Goal: Information Seeking & Learning: Learn about a topic

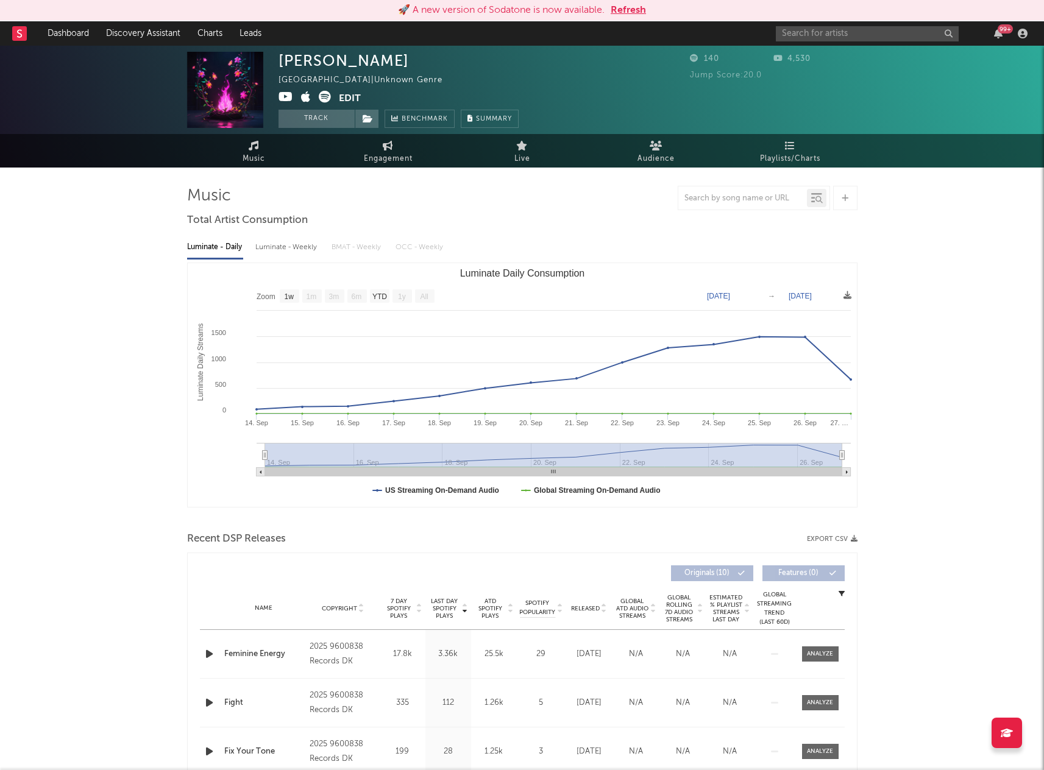
select select "1w"
click at [79, 34] on link "Dashboard" at bounding box center [68, 33] width 59 height 24
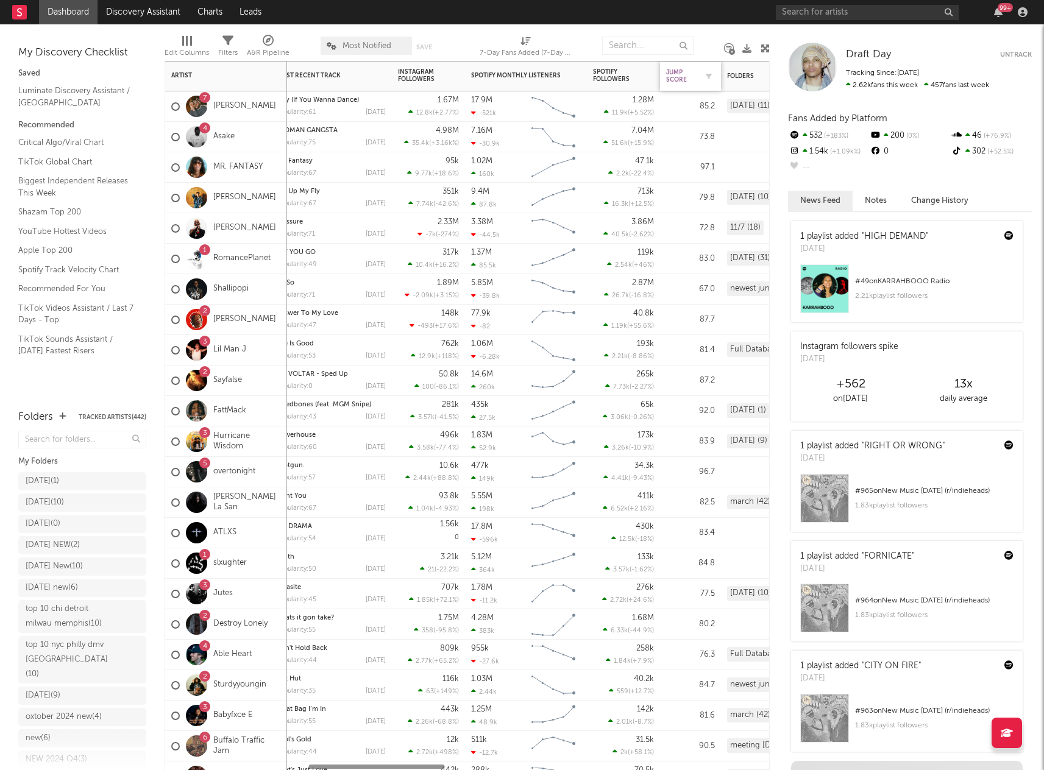
click at [677, 76] on div "Jump Score" at bounding box center [681, 76] width 30 height 15
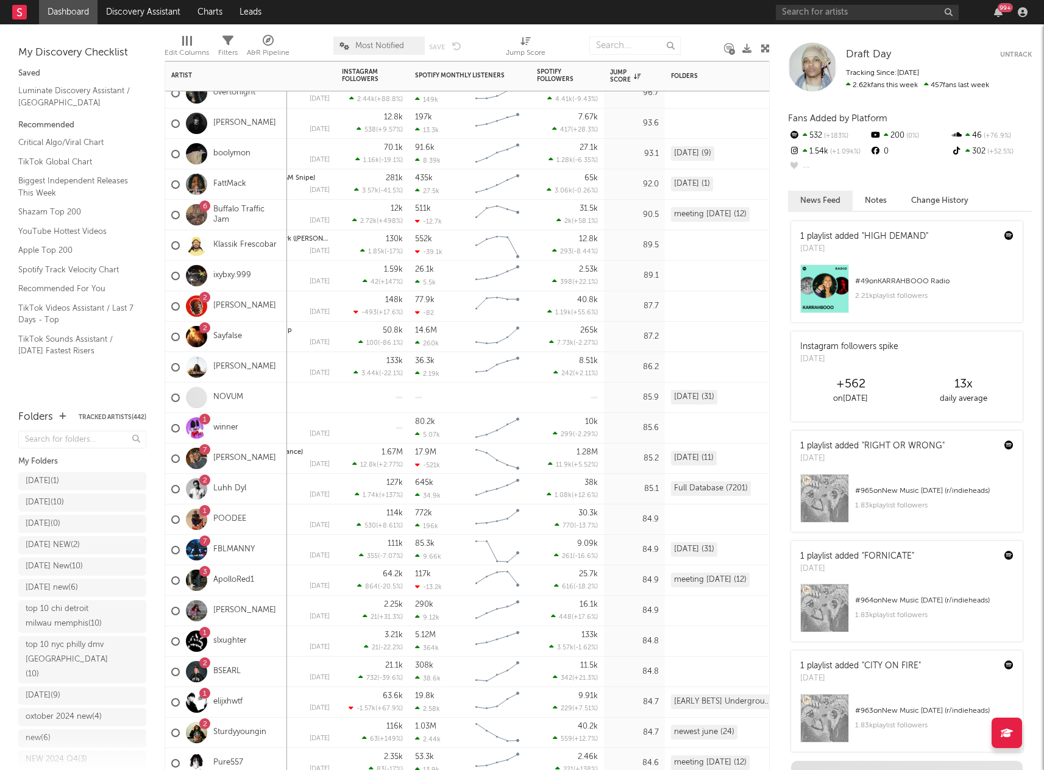
click at [441, 279] on div "26.1k 5.5k" at bounding box center [442, 276] width 55 height 30
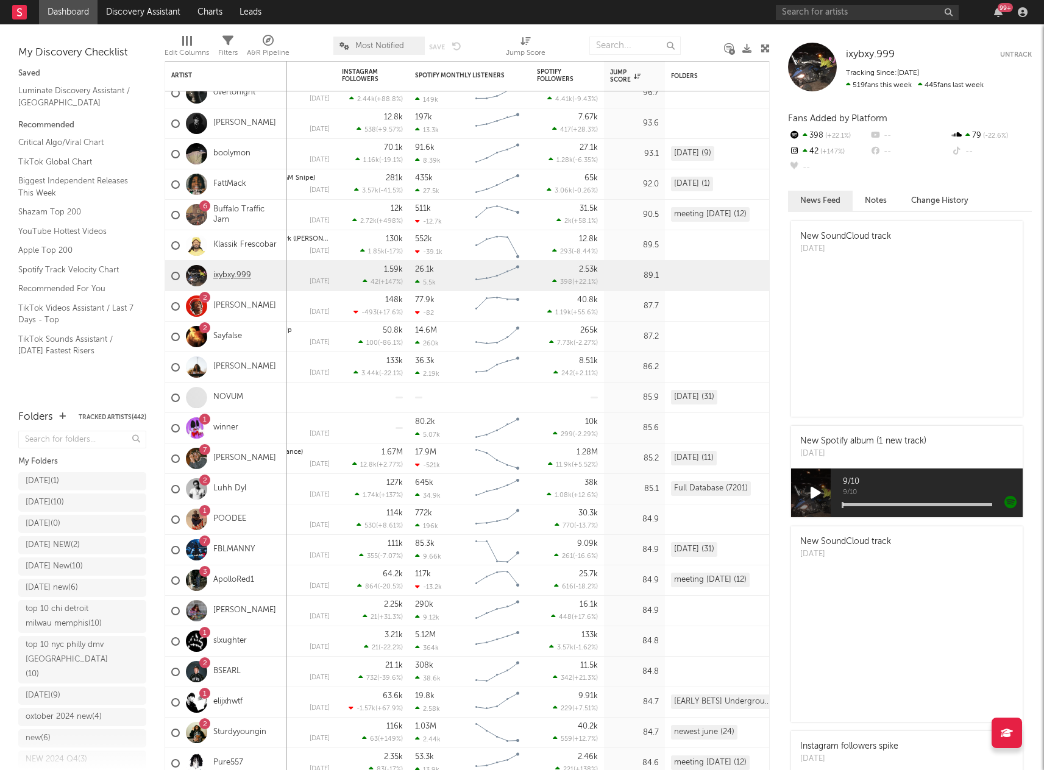
click at [245, 274] on link "ixybxy.999" at bounding box center [232, 276] width 38 height 10
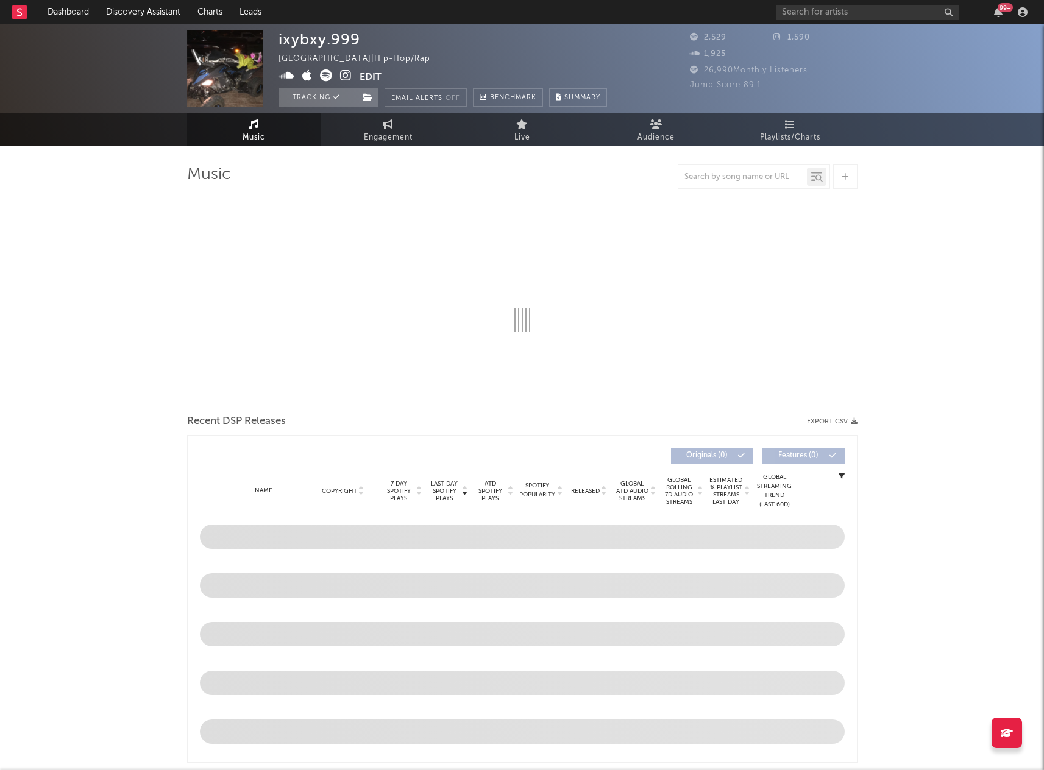
select select "1w"
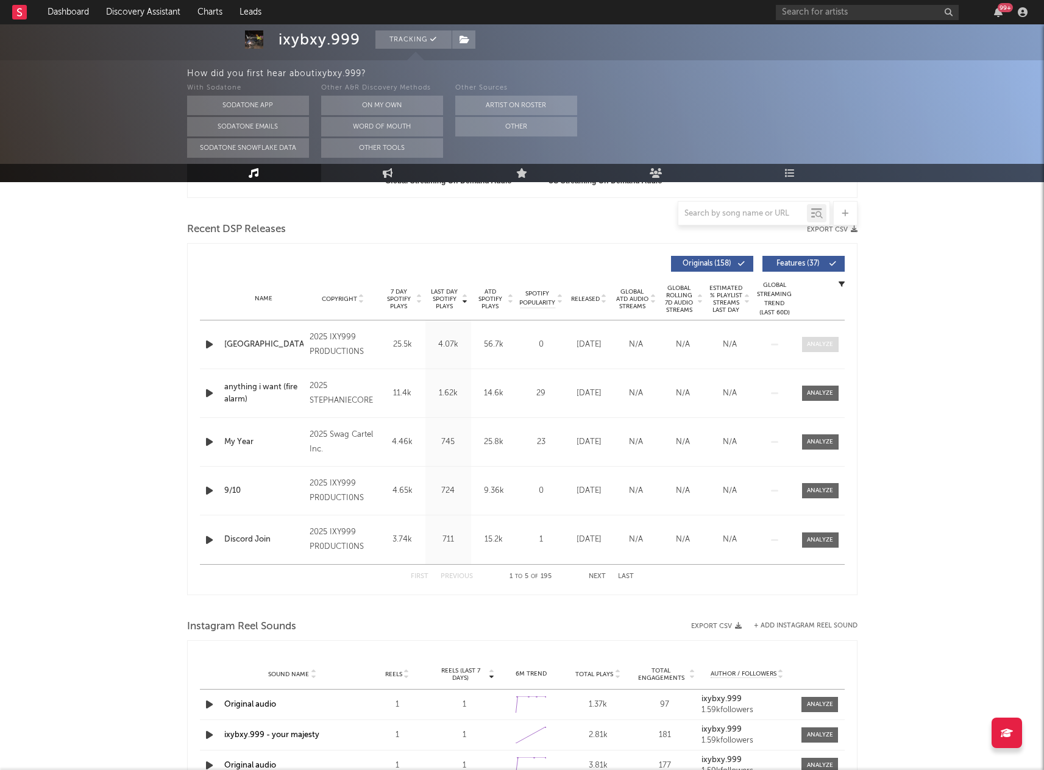
scroll to position [508, 0]
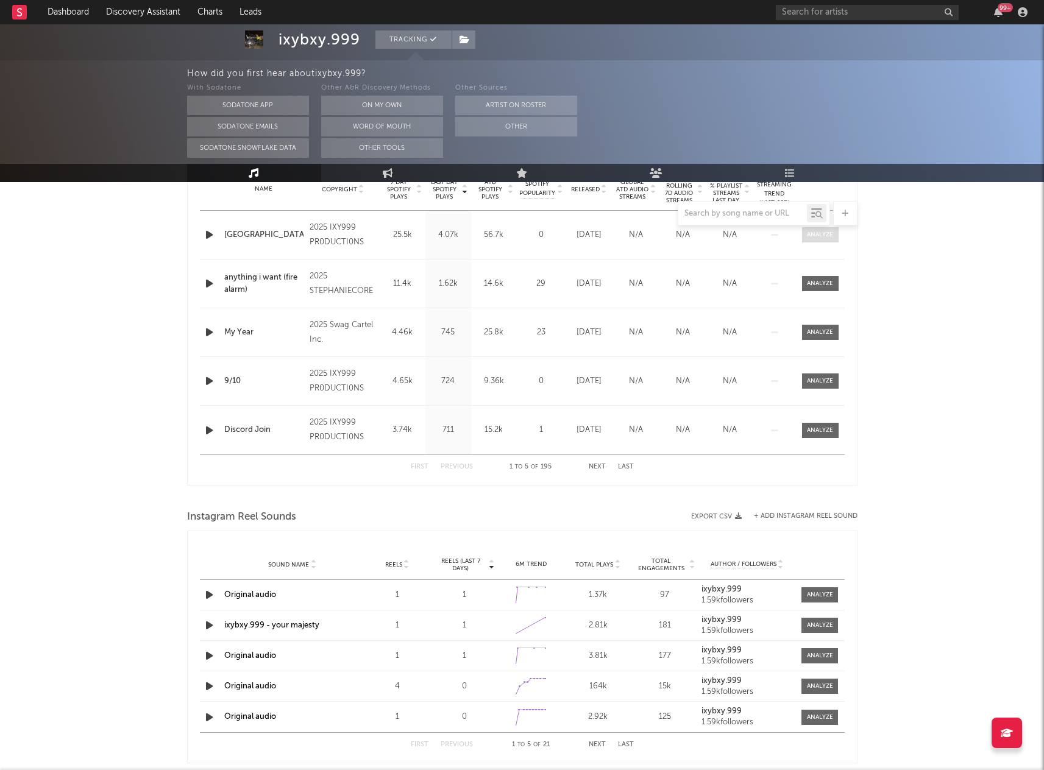
click at [831, 235] on div at bounding box center [820, 234] width 26 height 9
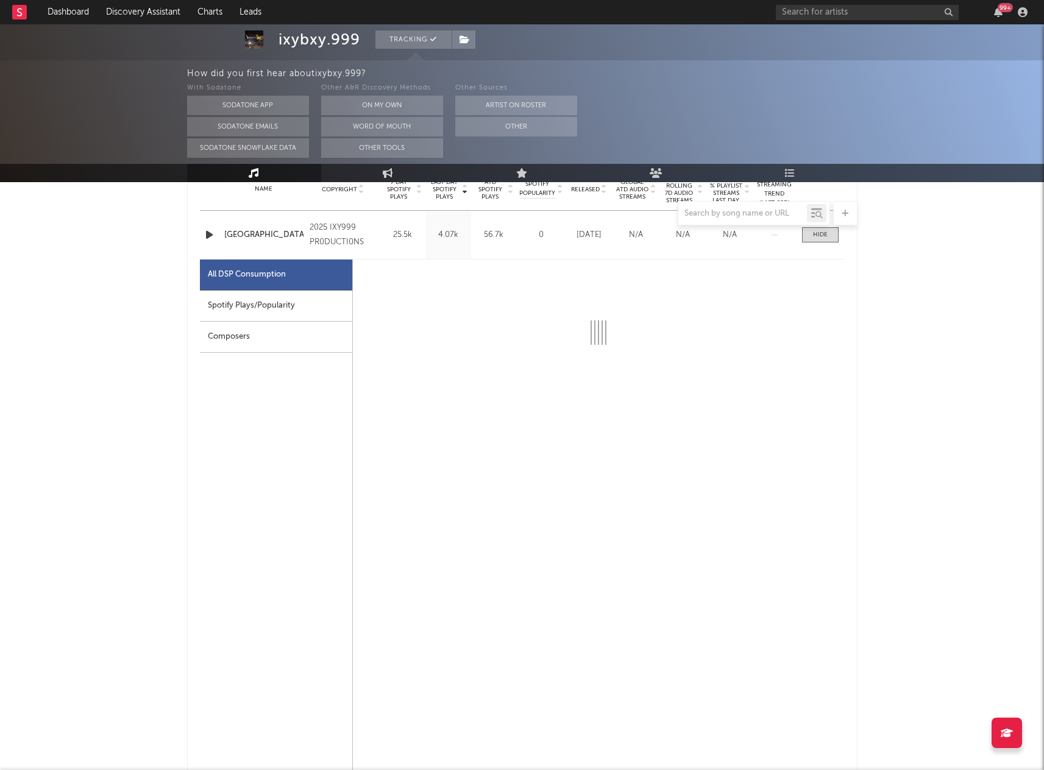
select select "1w"
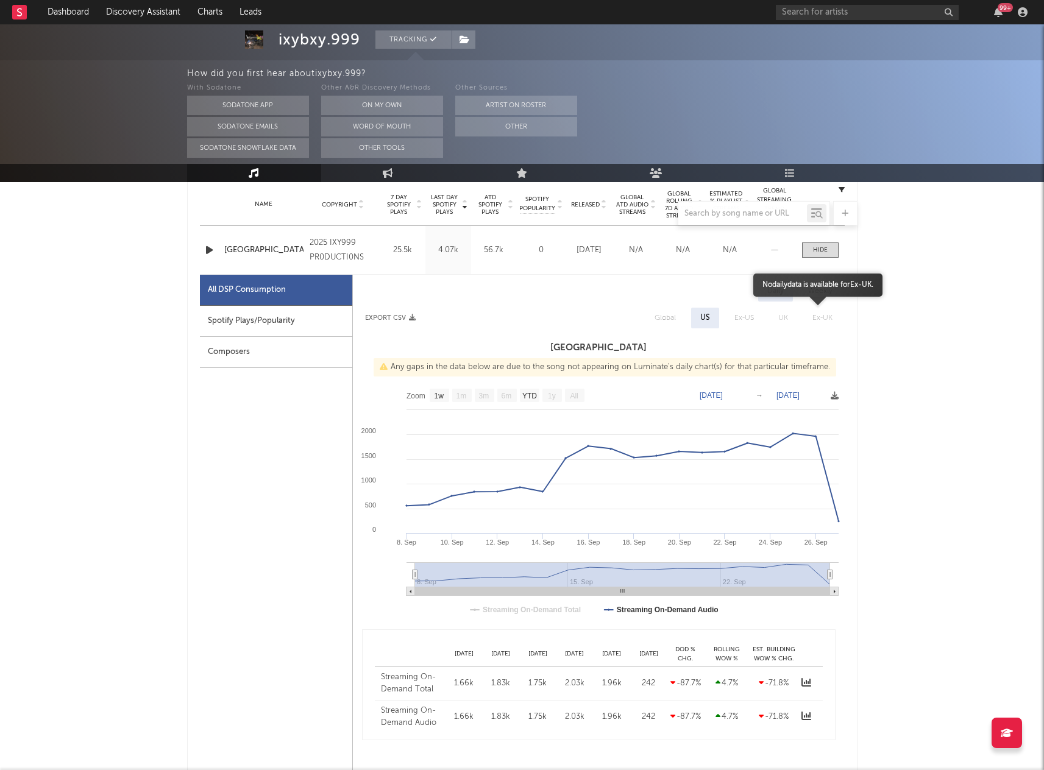
scroll to position [491, 0]
click at [817, 247] on div at bounding box center [820, 251] width 15 height 9
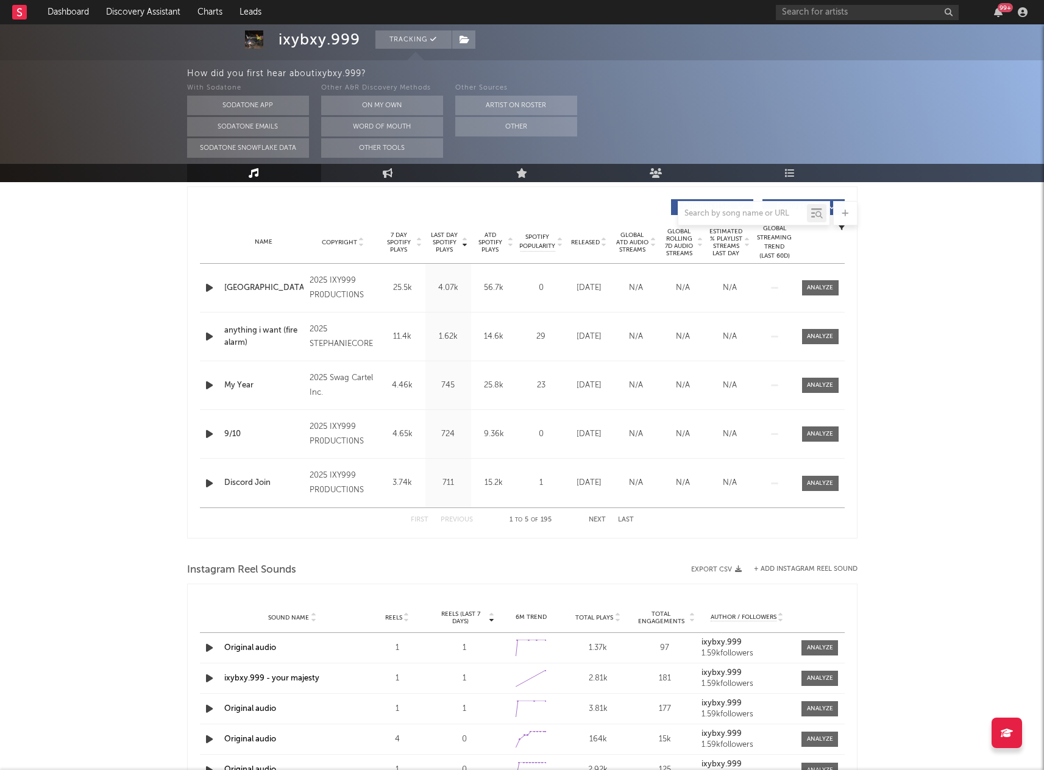
scroll to position [453, 0]
click at [807, 339] on div at bounding box center [820, 338] width 26 height 9
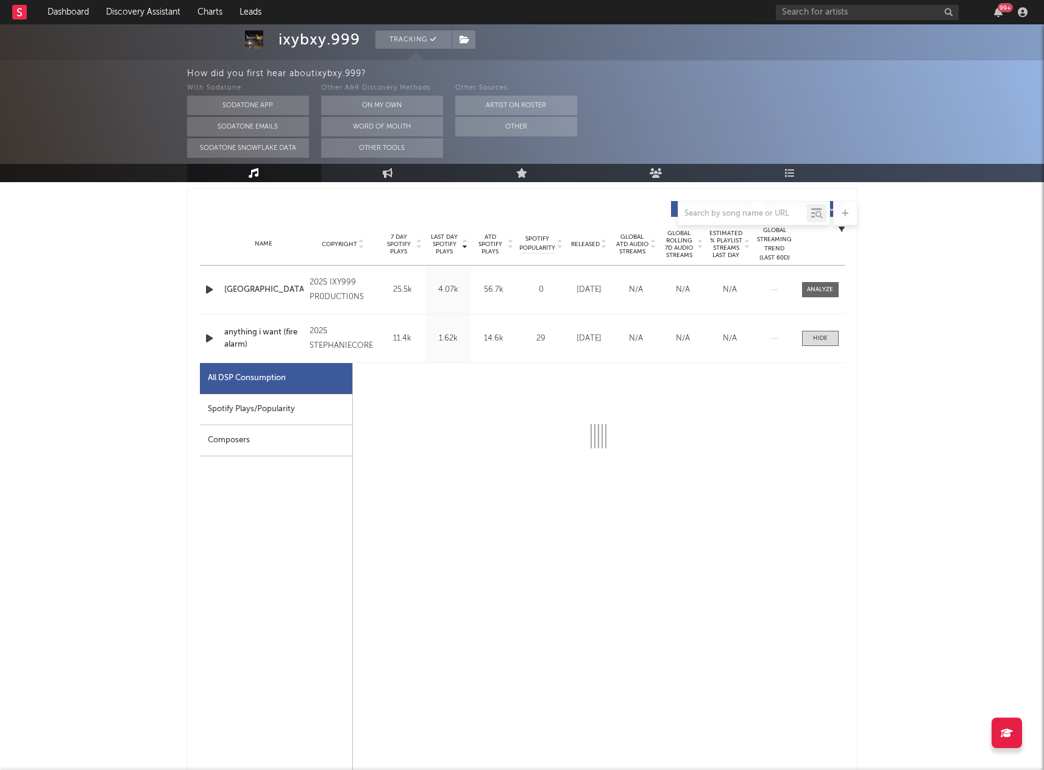
select select "1w"
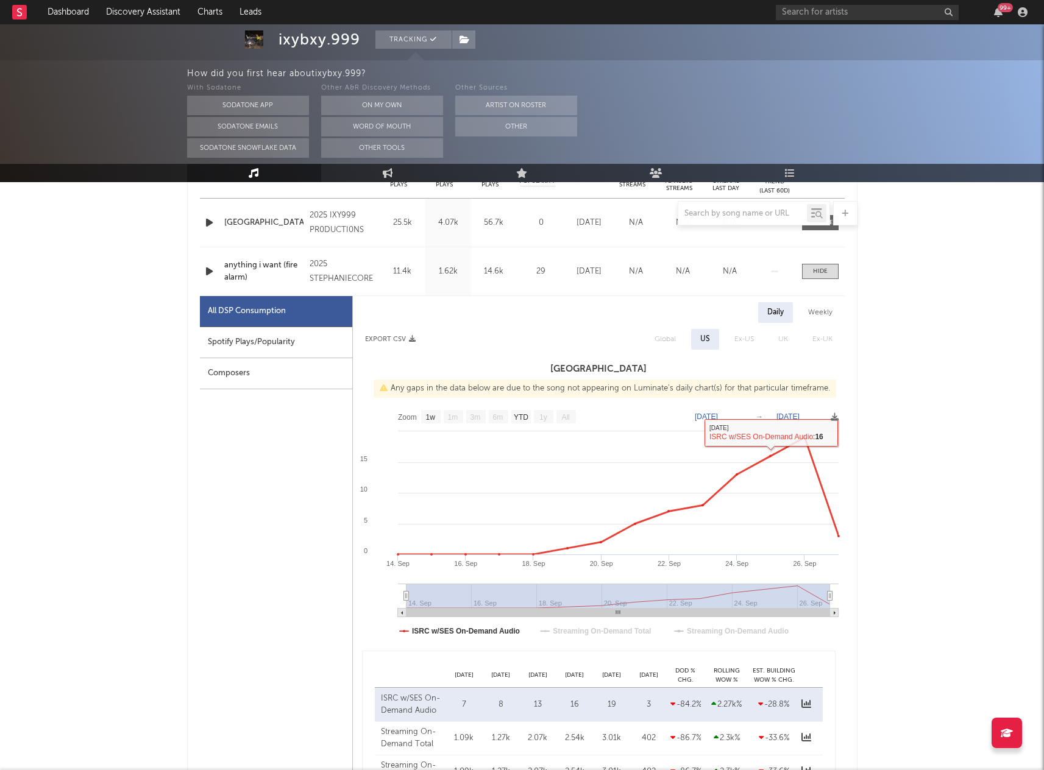
scroll to position [472, 0]
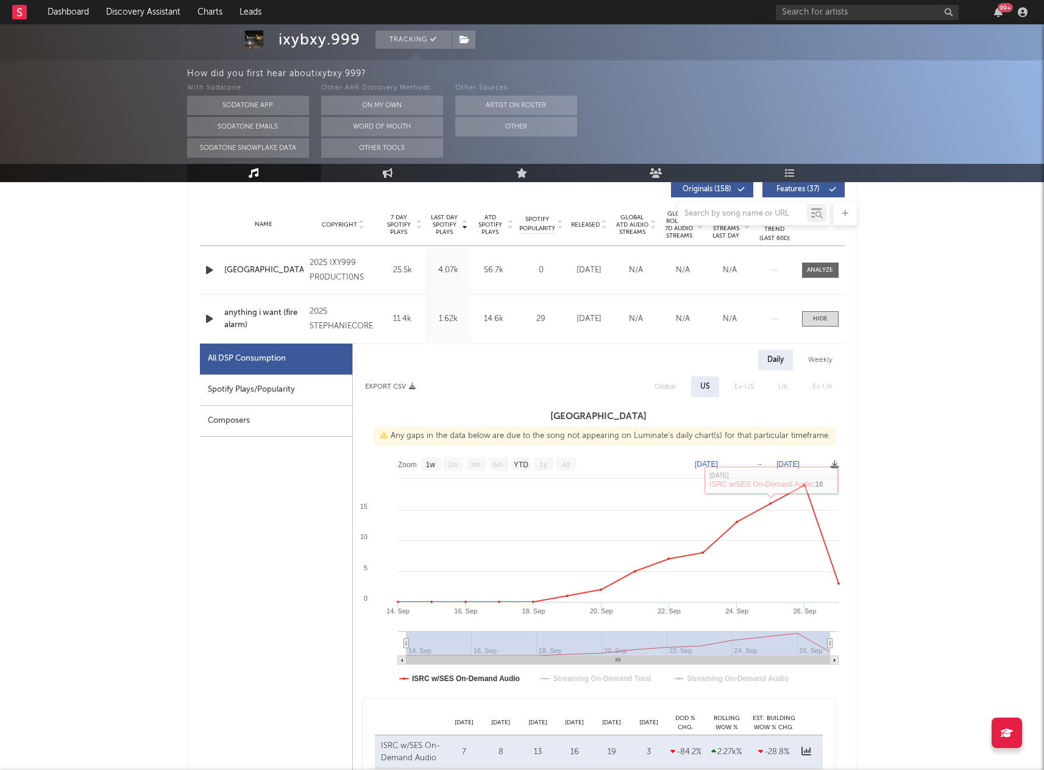
click at [818, 307] on div "Name anything i want (fire alarm) Copyright 2025 STEPHANIECORE Label STEPHANIEC…" at bounding box center [522, 319] width 645 height 48
click at [815, 313] on span at bounding box center [820, 318] width 37 height 15
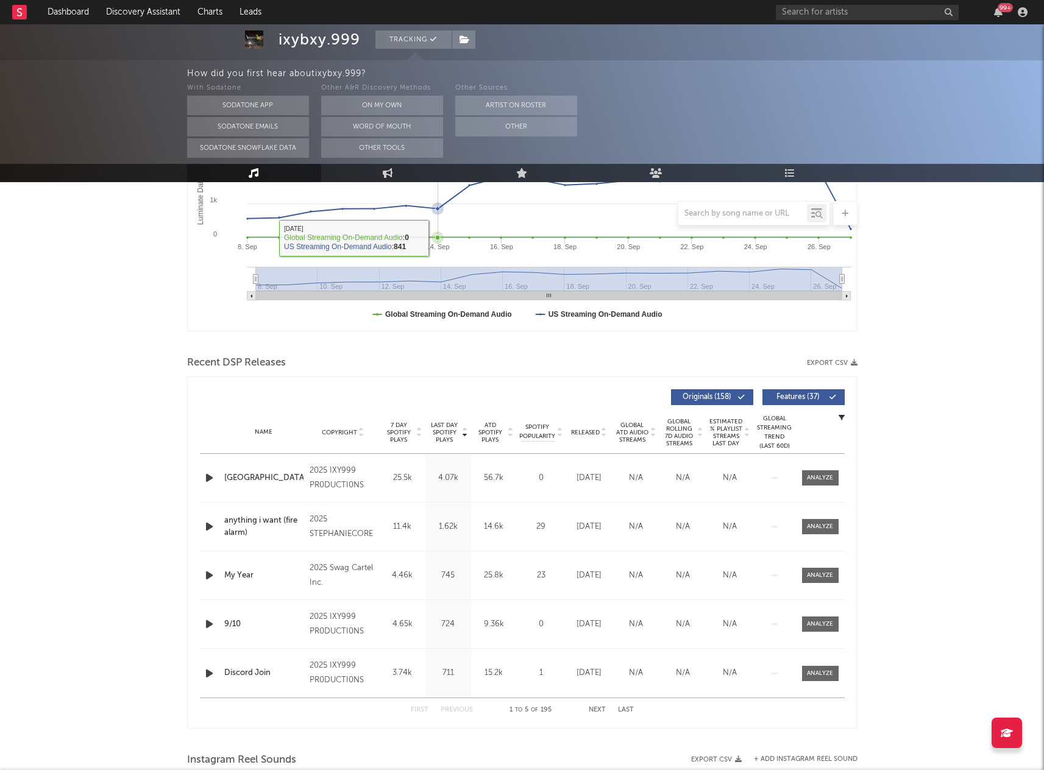
scroll to position [255, 0]
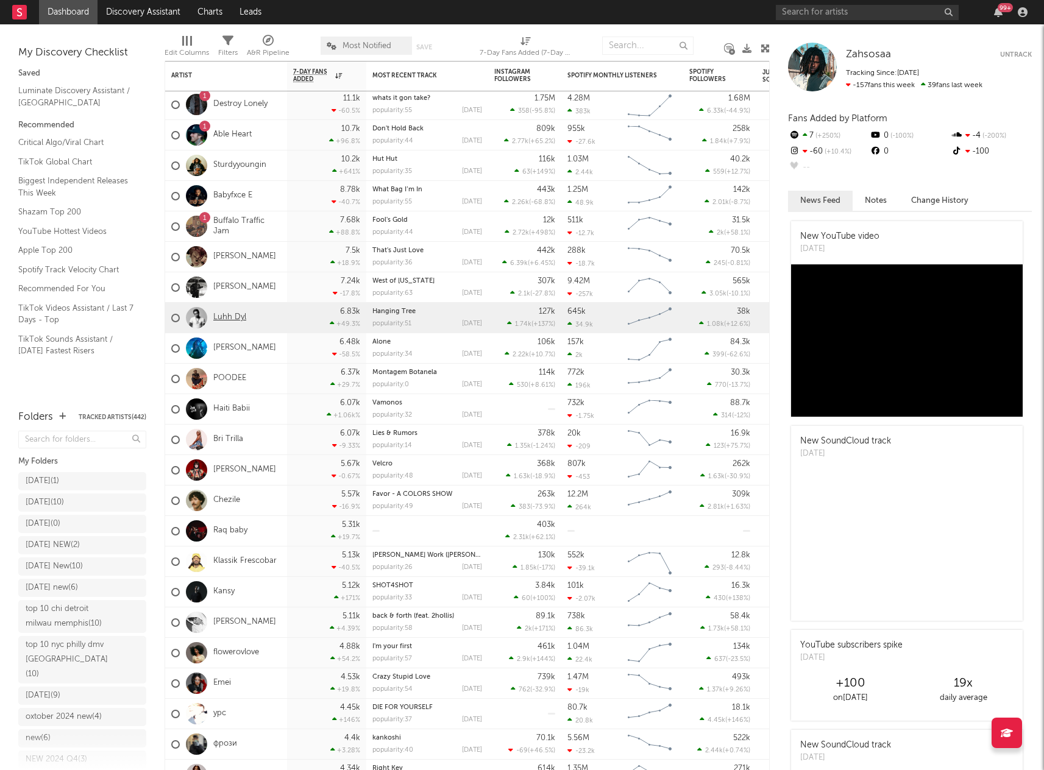
click at [232, 314] on link "Luhh Dyl" at bounding box center [229, 318] width 33 height 10
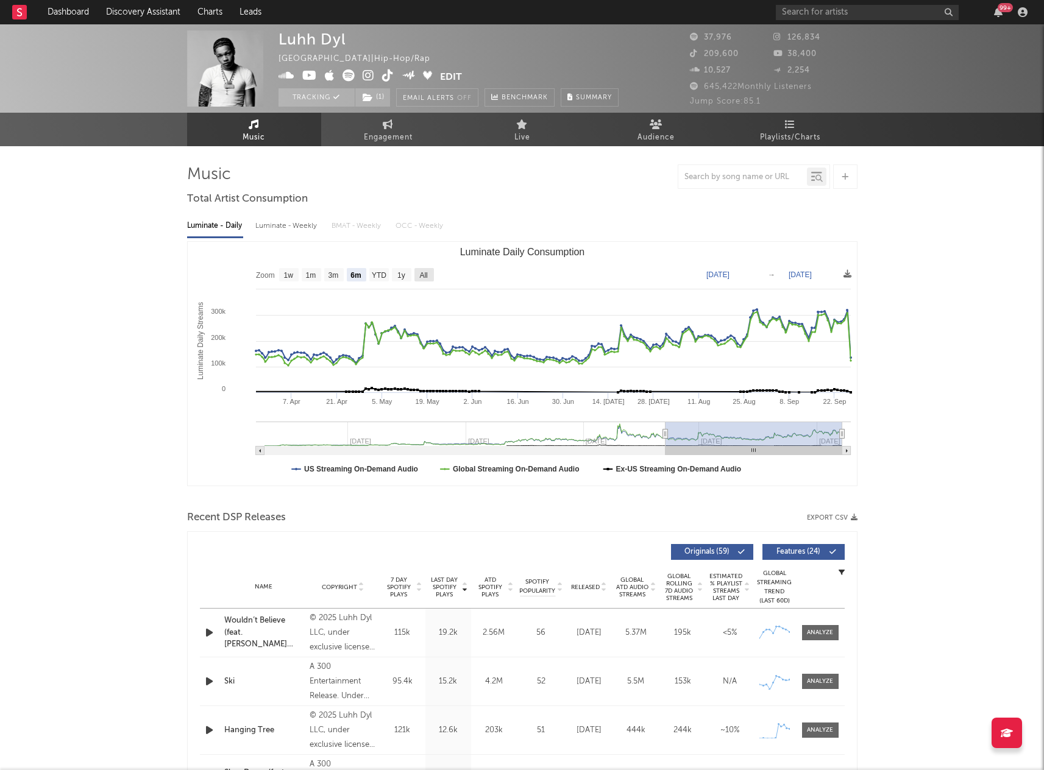
click at [427, 271] on text "All" at bounding box center [423, 275] width 8 height 9
select select "All"
type input "2024-02-04"
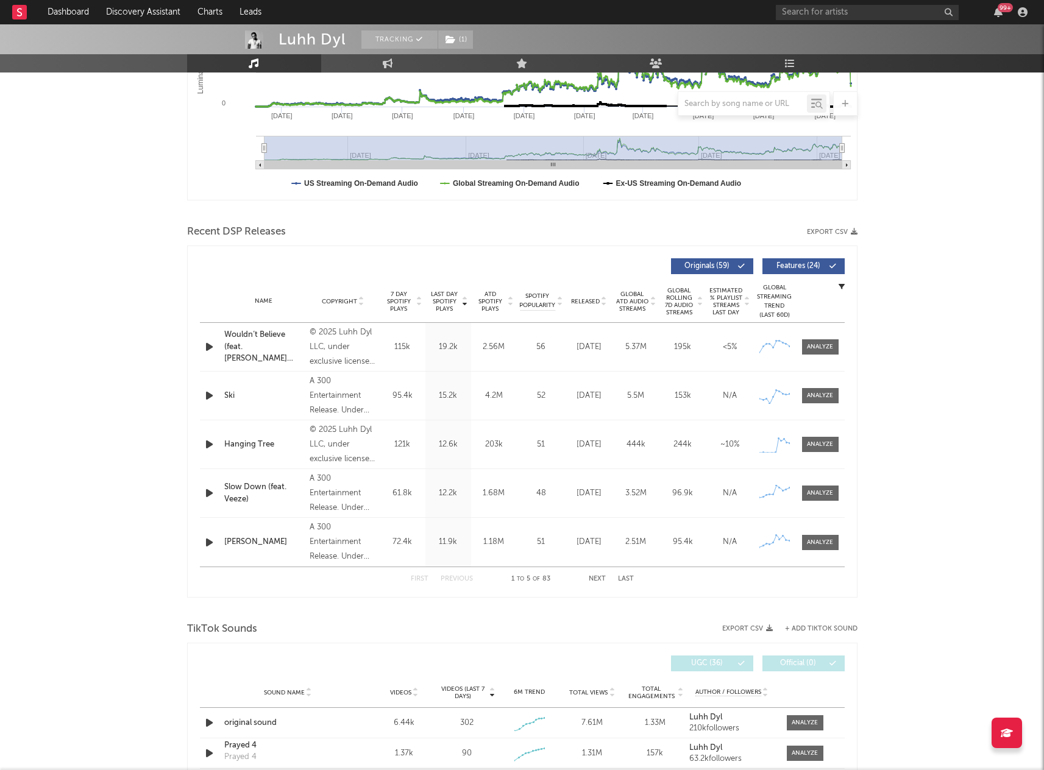
scroll to position [325, 0]
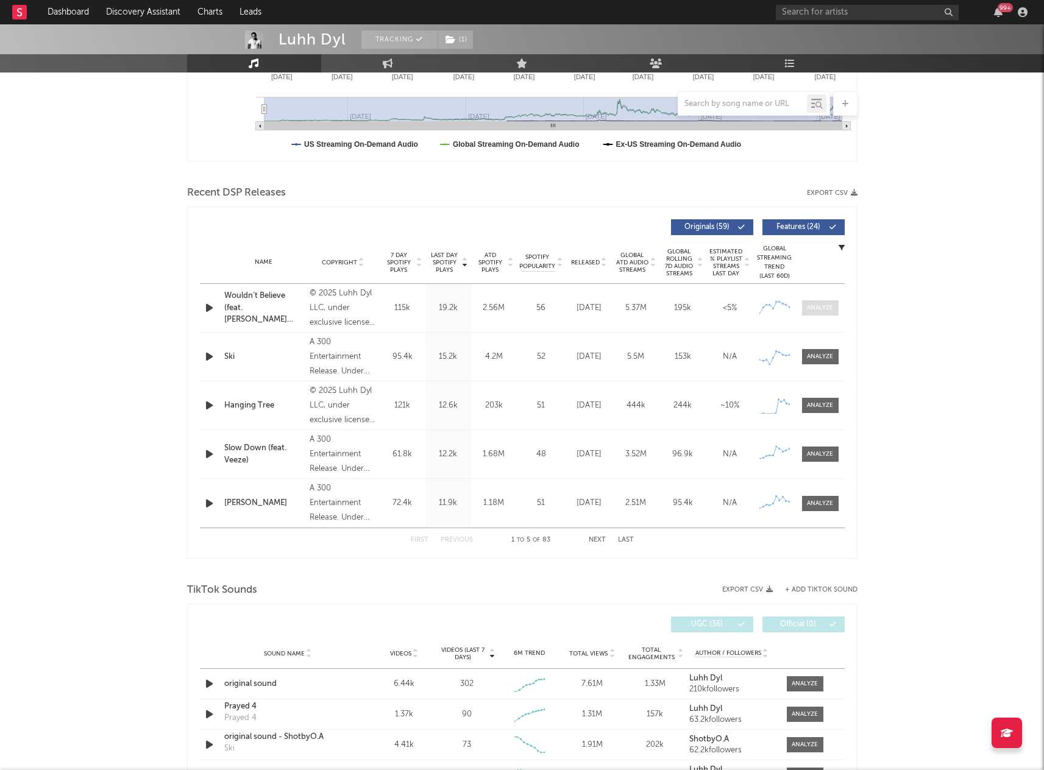
click at [830, 308] on div at bounding box center [820, 308] width 26 height 9
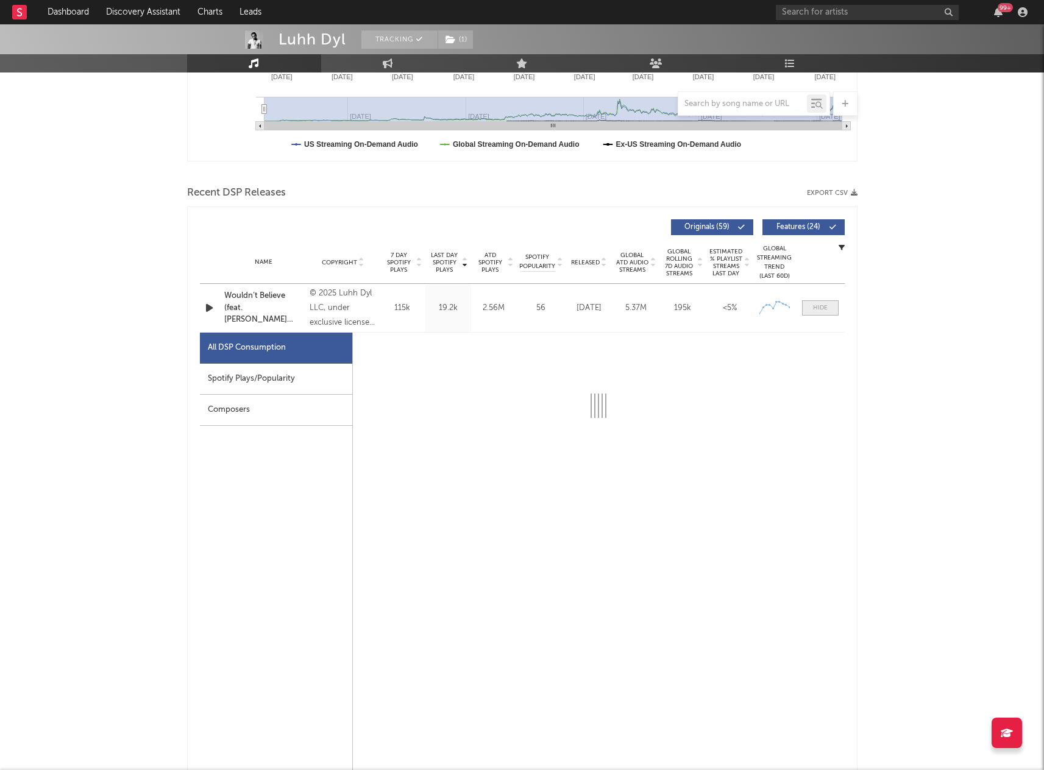
select select "1w"
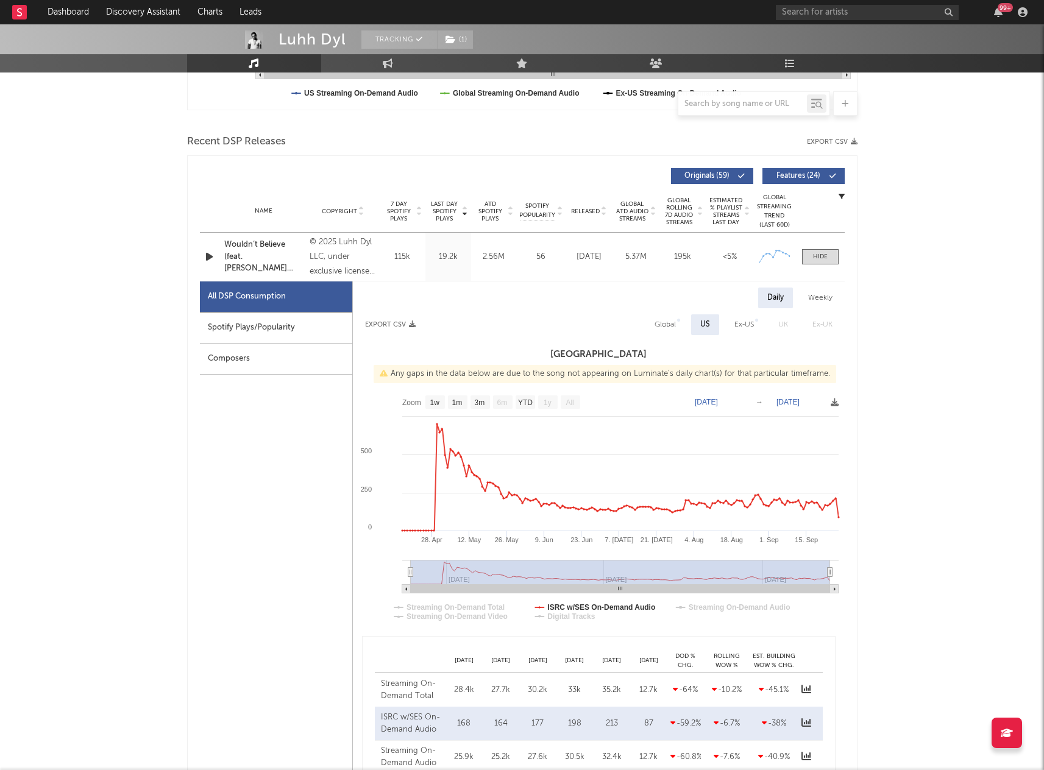
scroll to position [425, 0]
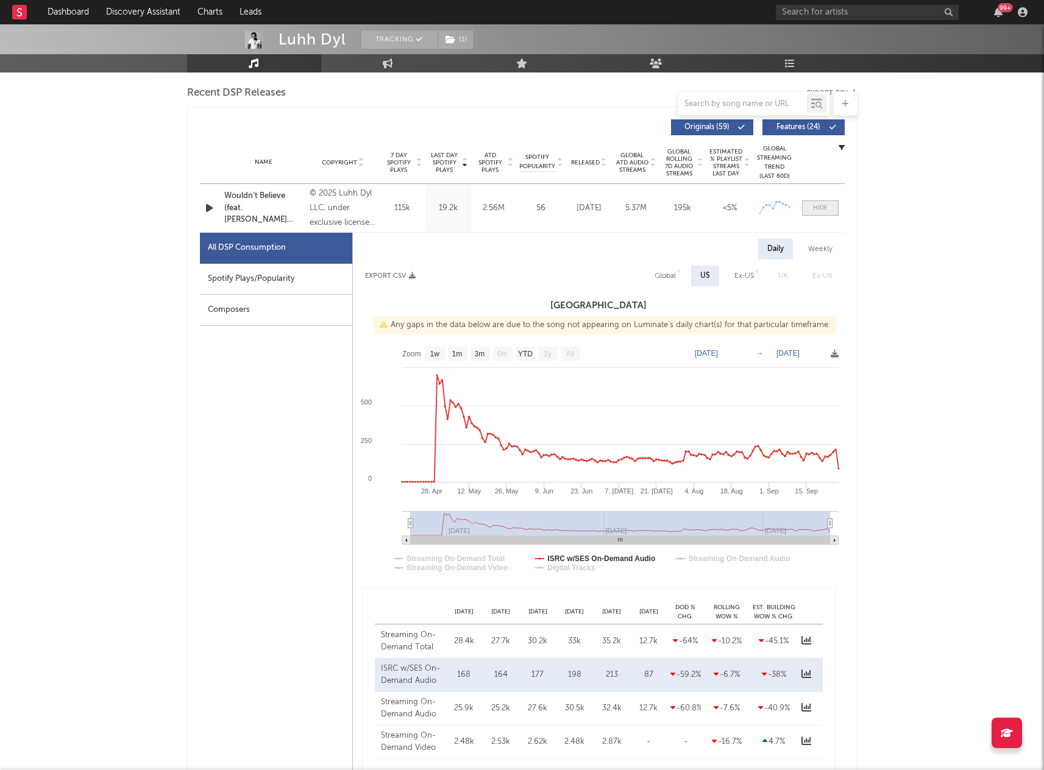
click at [826, 205] on div at bounding box center [820, 208] width 15 height 9
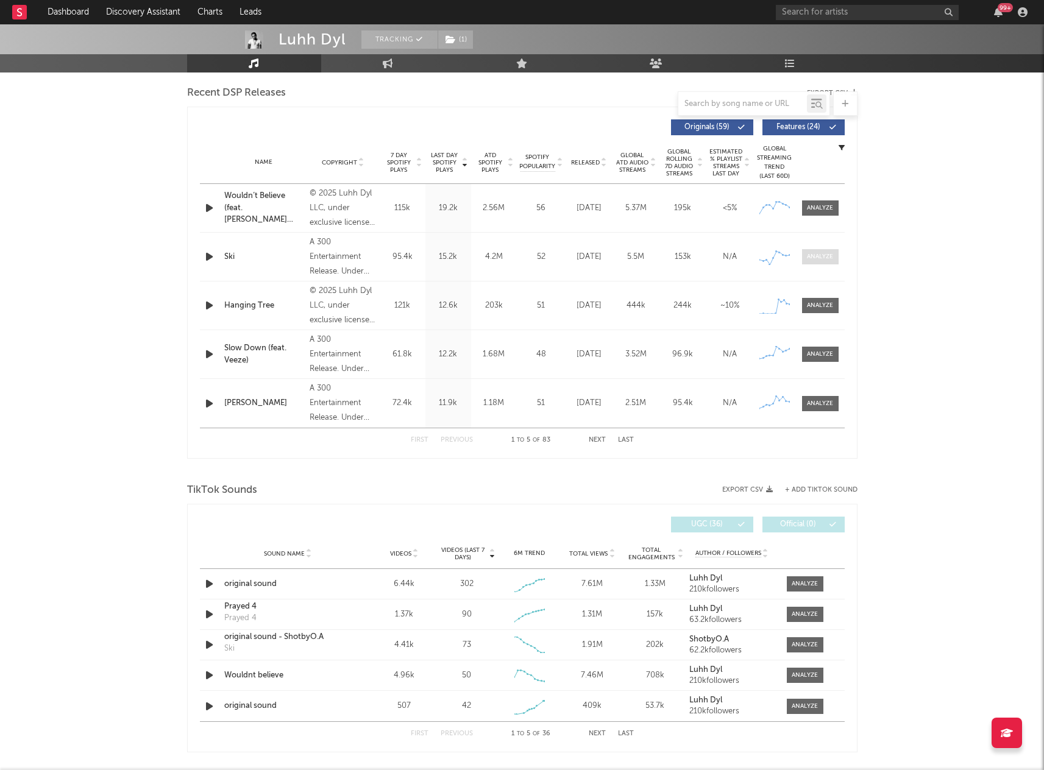
click at [820, 254] on div at bounding box center [820, 256] width 26 height 9
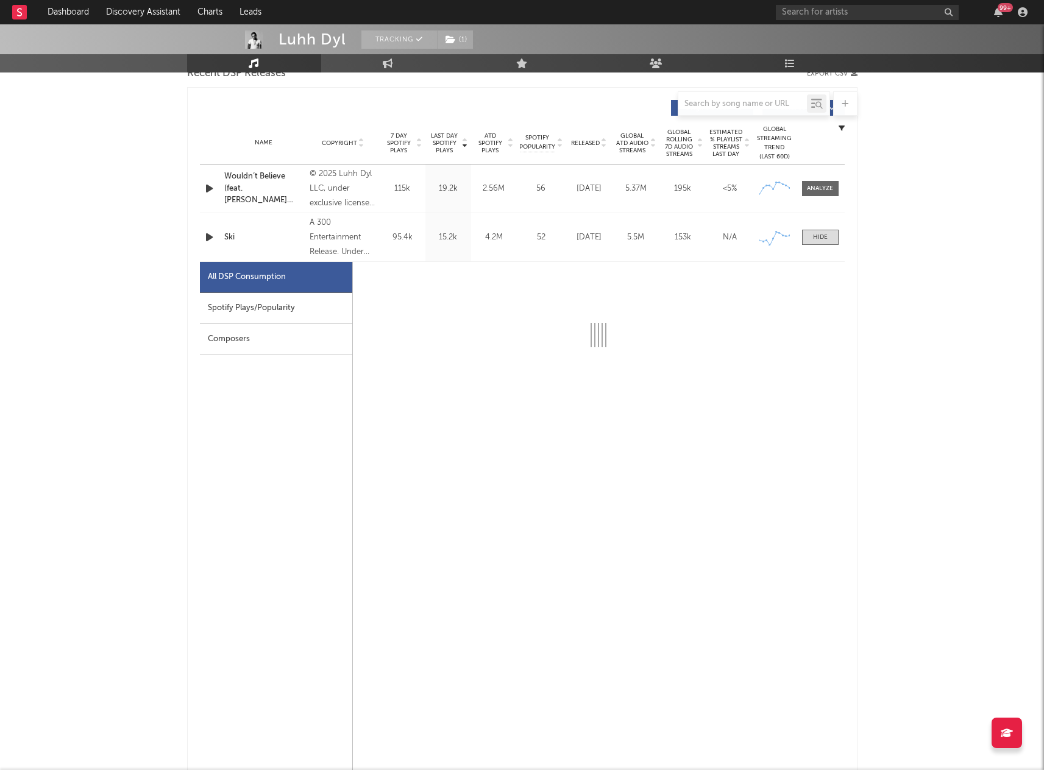
scroll to position [456, 0]
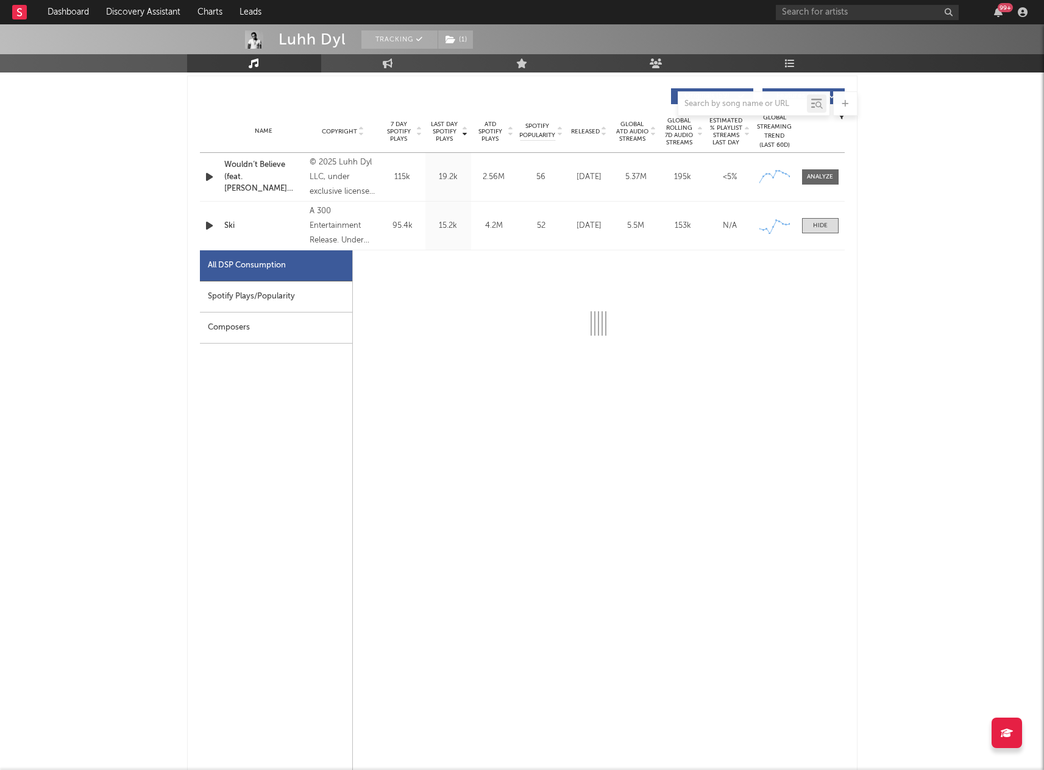
select select "6m"
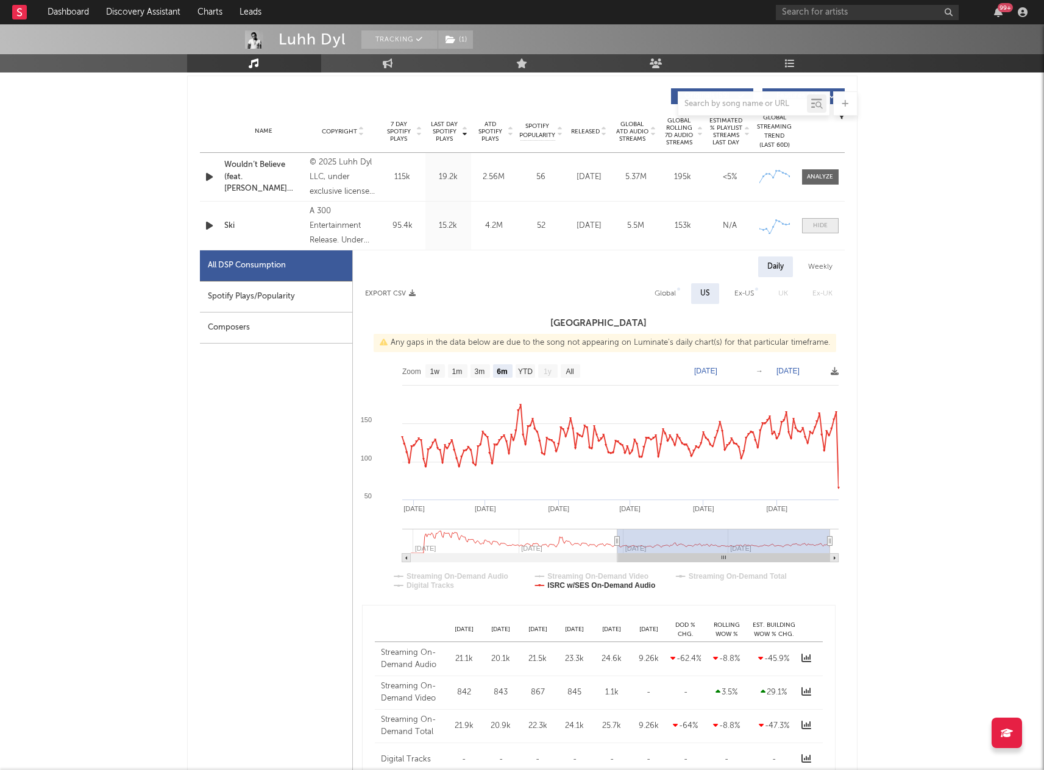
click at [822, 227] on div at bounding box center [820, 225] width 15 height 9
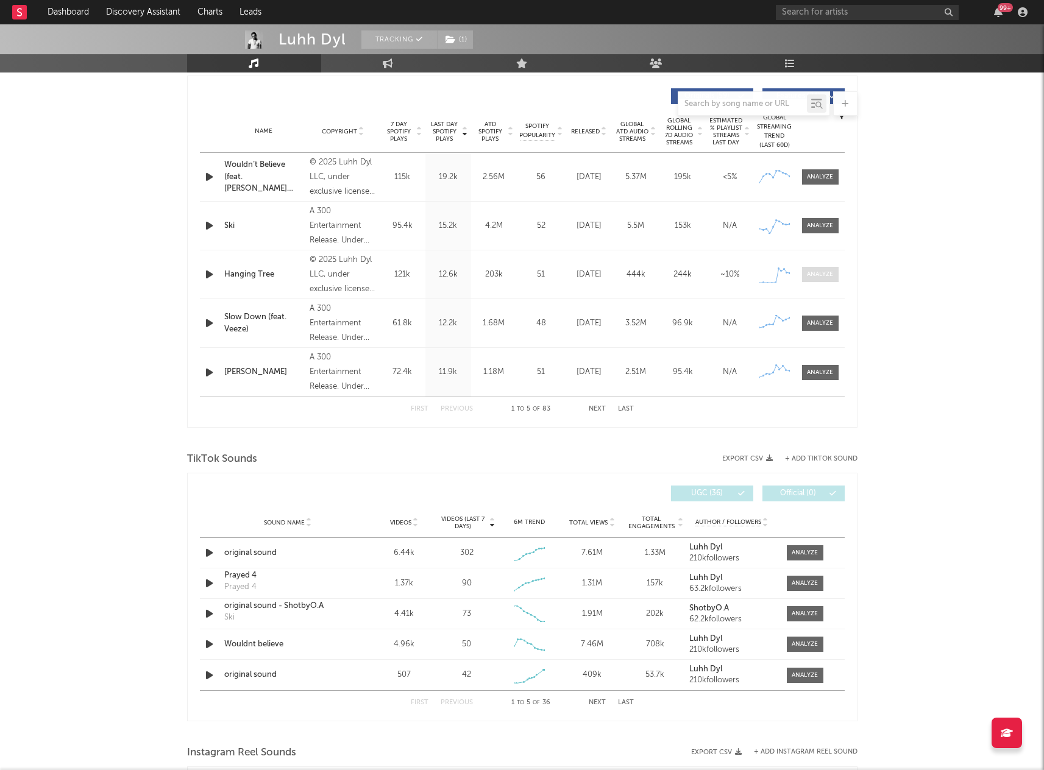
click at [818, 275] on div at bounding box center [820, 274] width 26 height 9
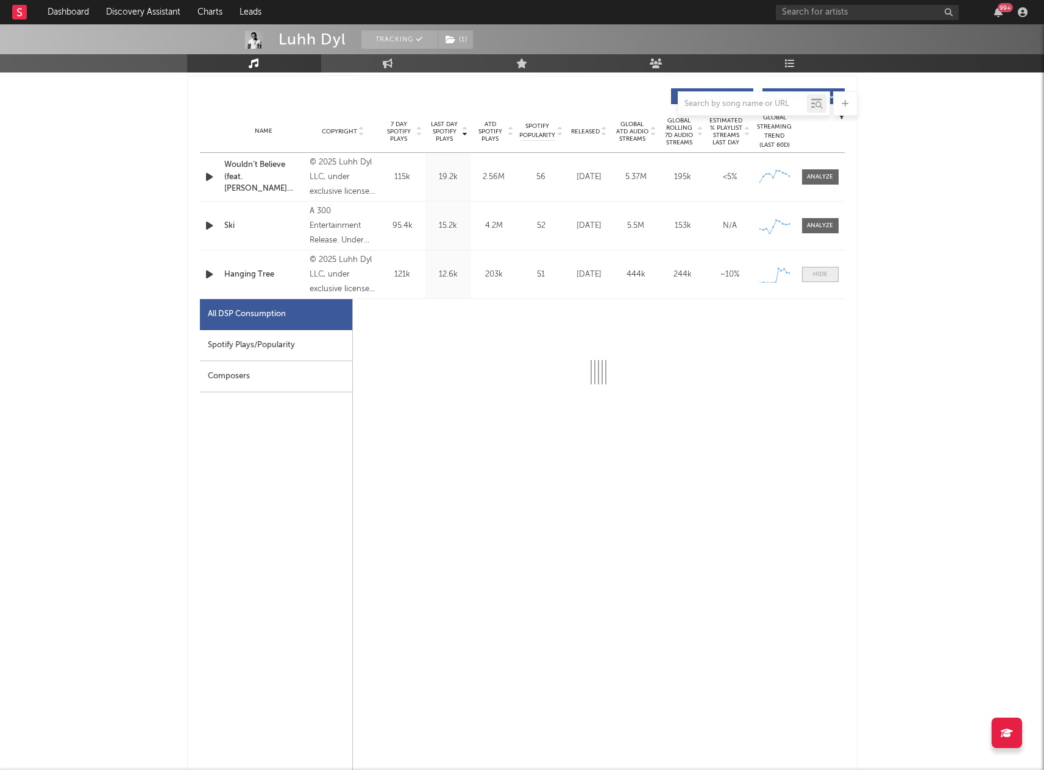
select select "1w"
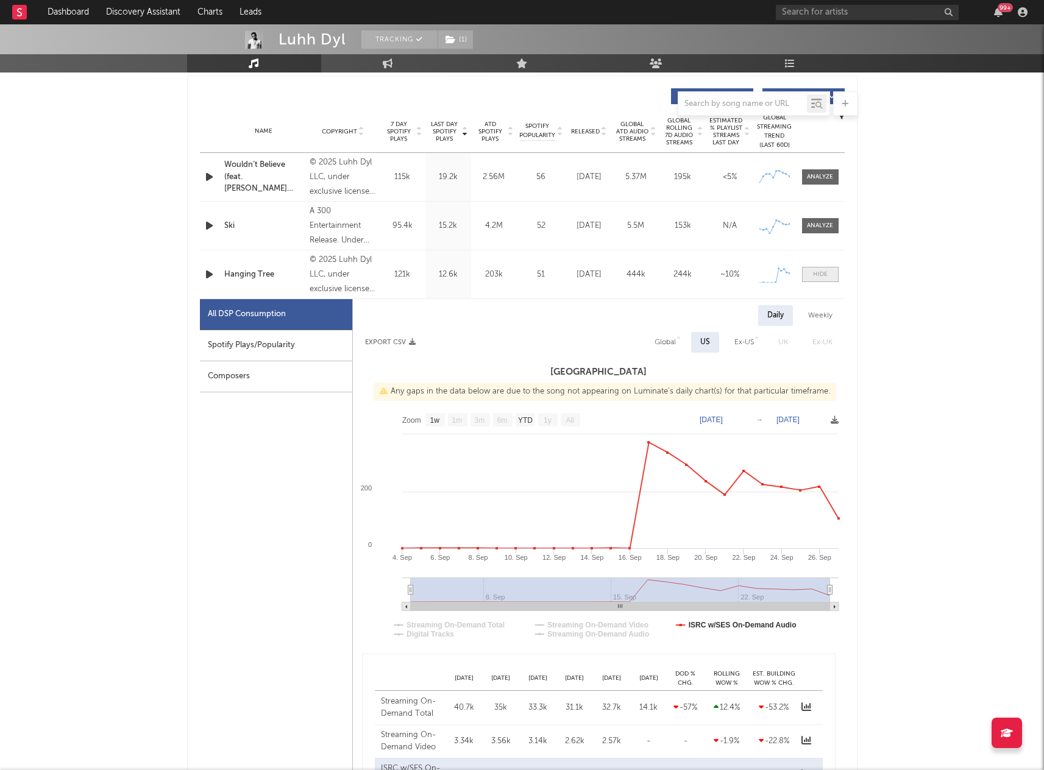
click at [821, 275] on div at bounding box center [820, 274] width 15 height 9
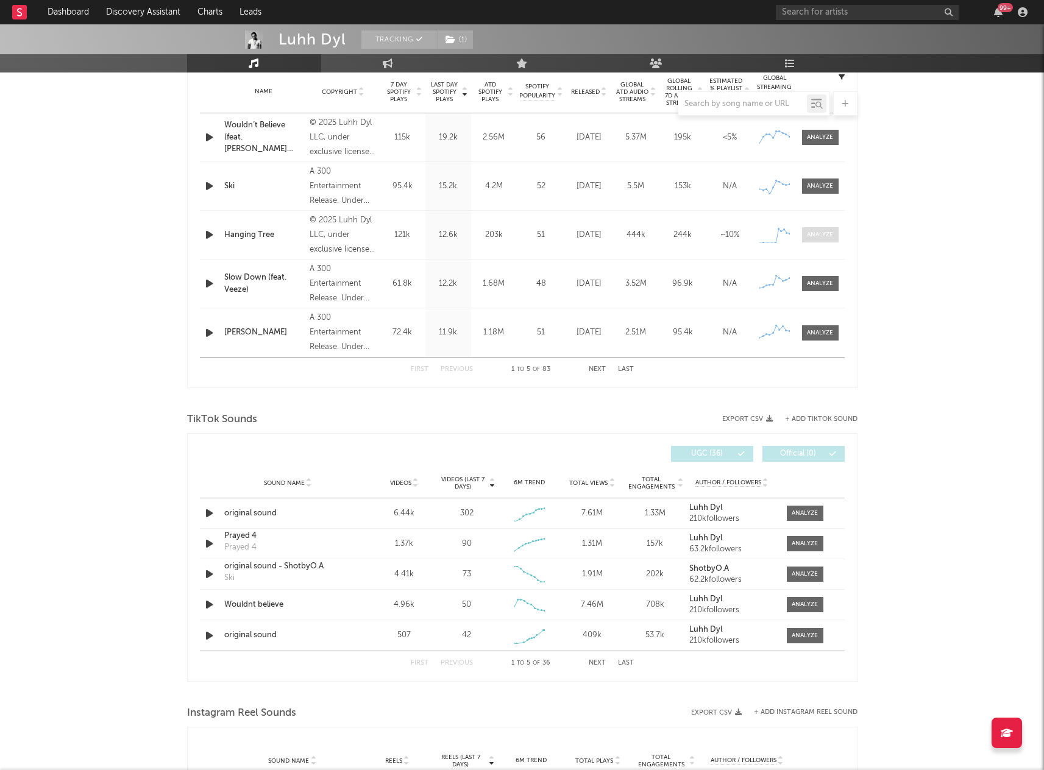
scroll to position [496, 0]
click at [212, 513] on icon "button" at bounding box center [209, 512] width 13 height 15
click at [212, 513] on icon "button" at bounding box center [209, 512] width 12 height 15
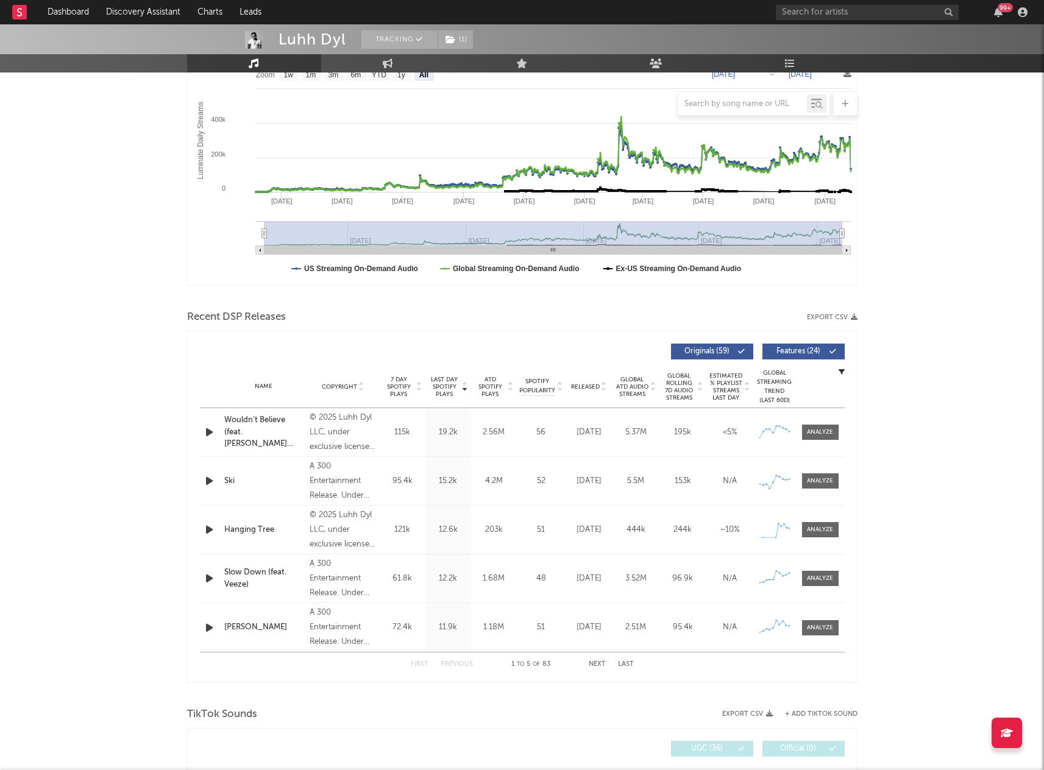
scroll to position [0, 0]
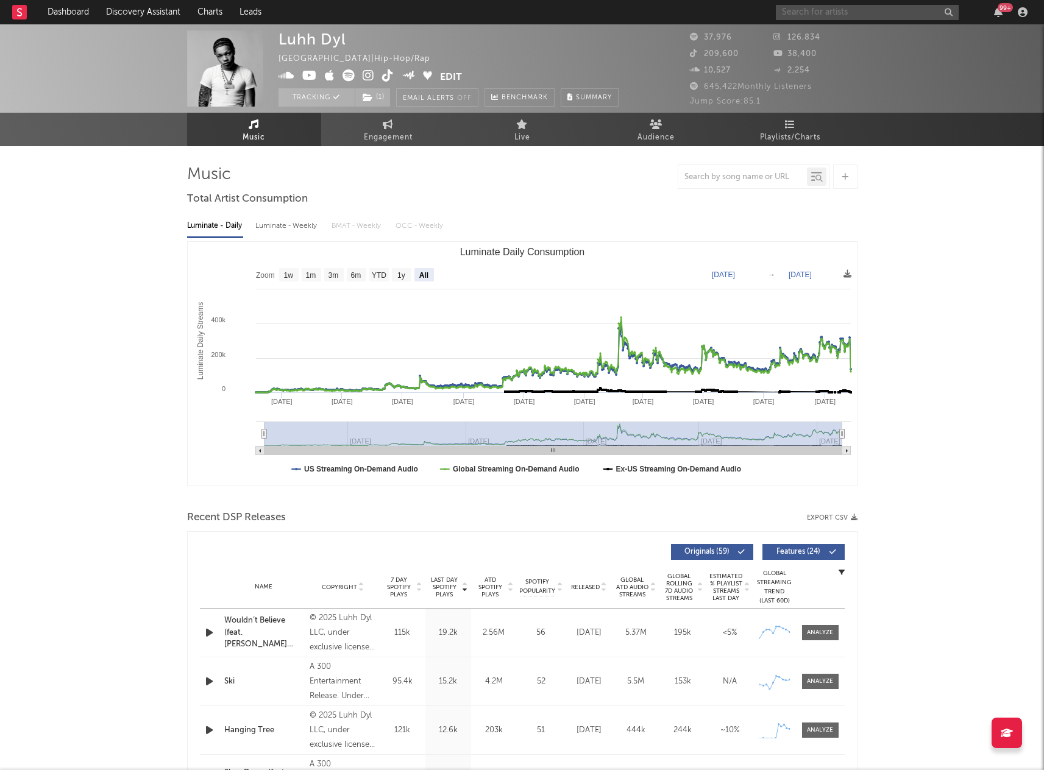
click at [864, 12] on input "text" at bounding box center [867, 12] width 183 height 15
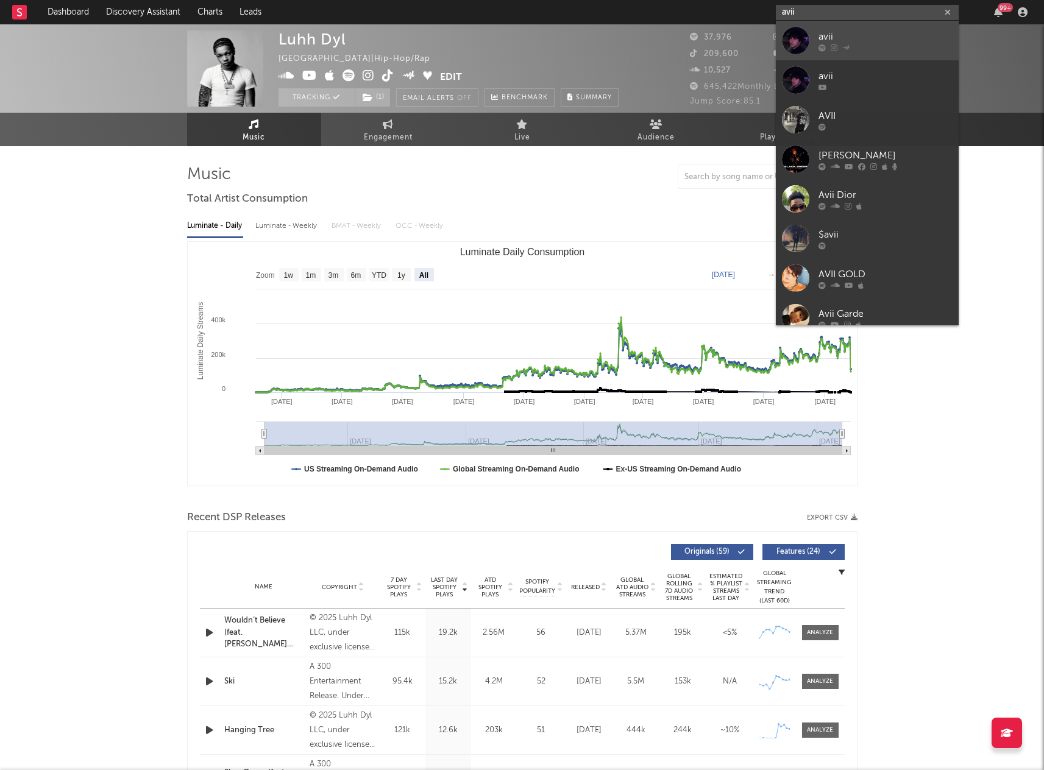
type input "avii"
click at [859, 37] on div "avii" at bounding box center [886, 36] width 134 height 15
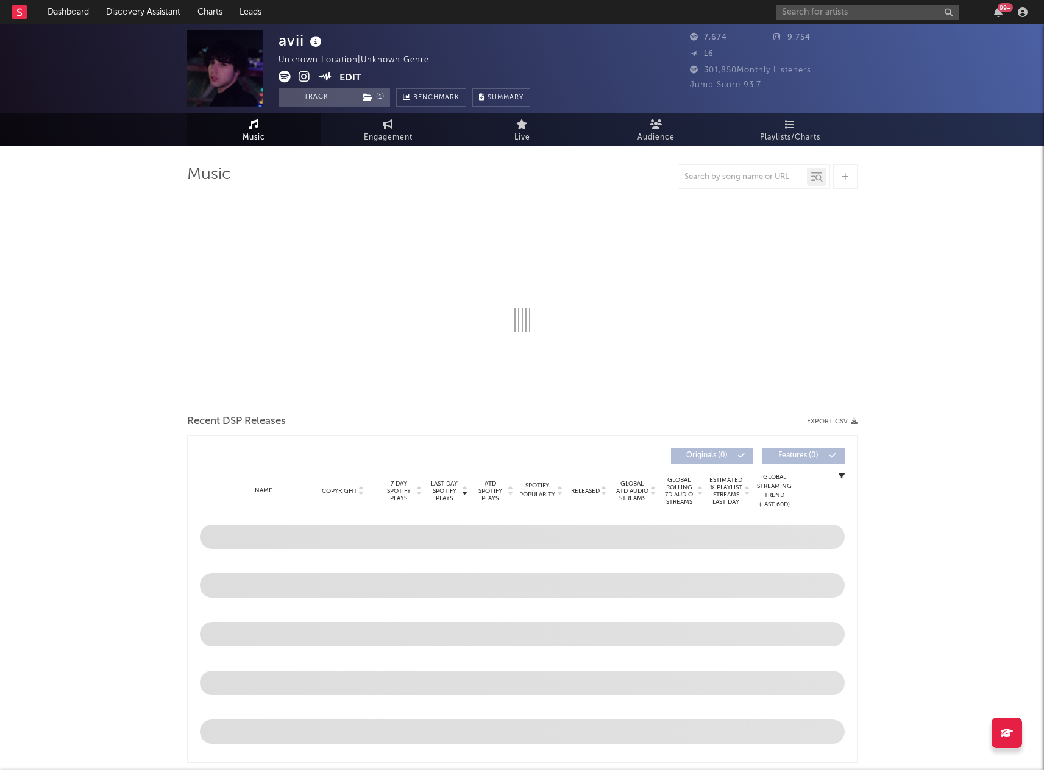
select select "1w"
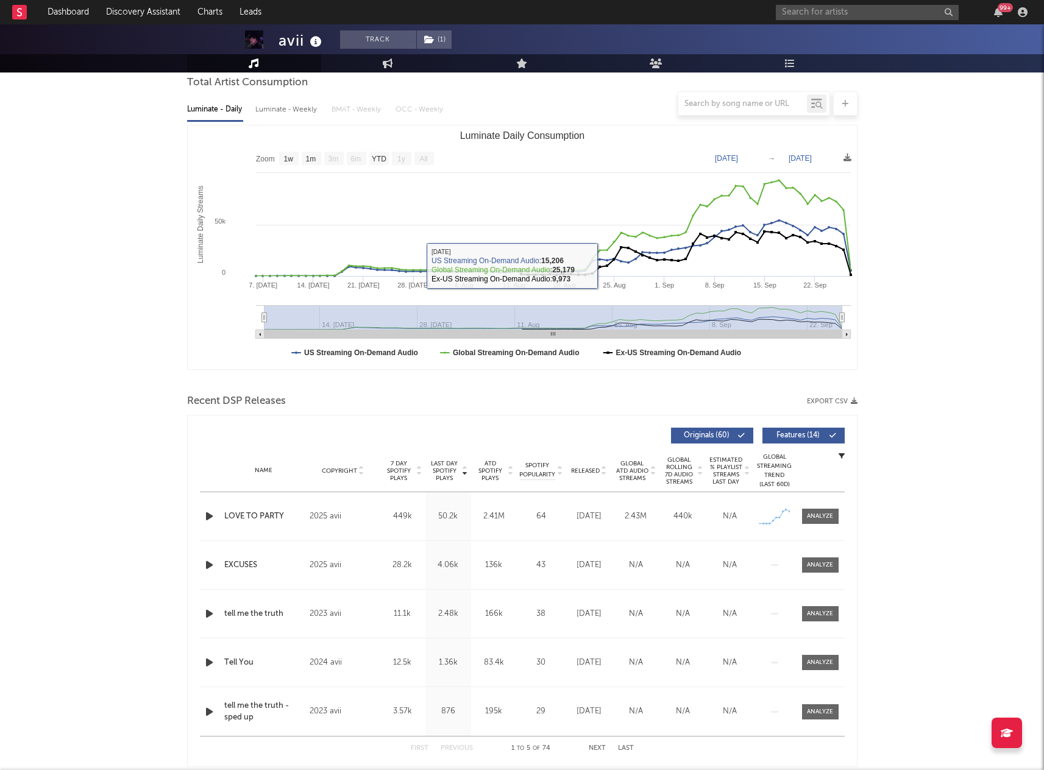
scroll to position [288, 0]
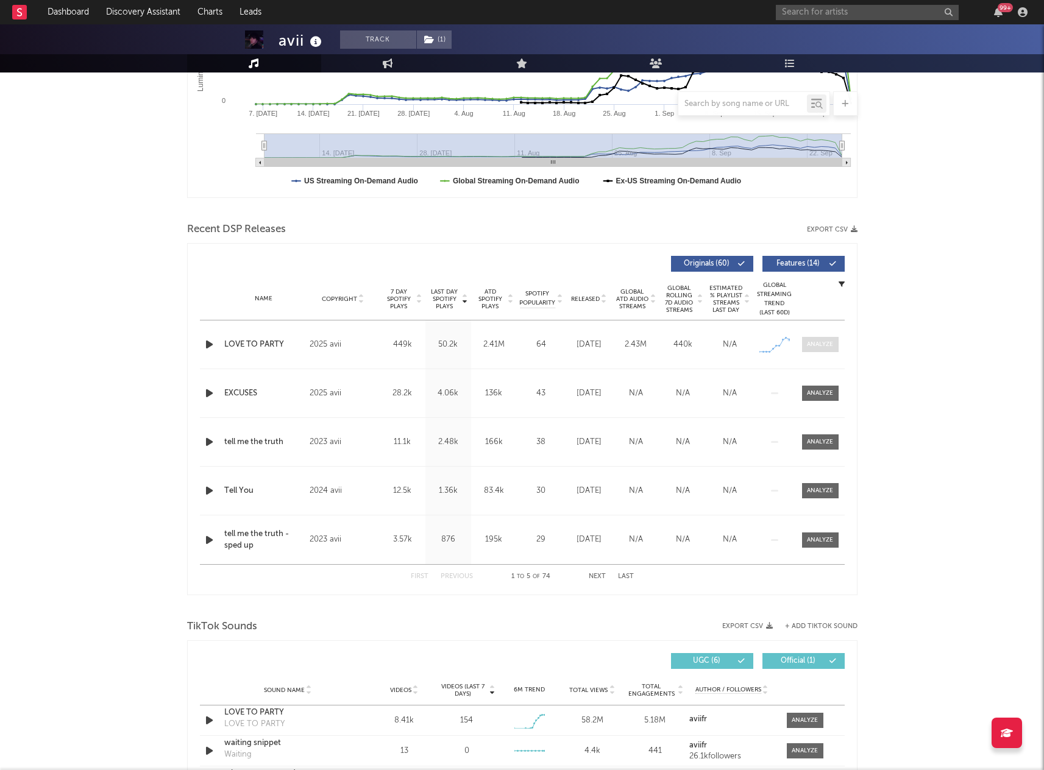
click at [822, 343] on div at bounding box center [820, 344] width 26 height 9
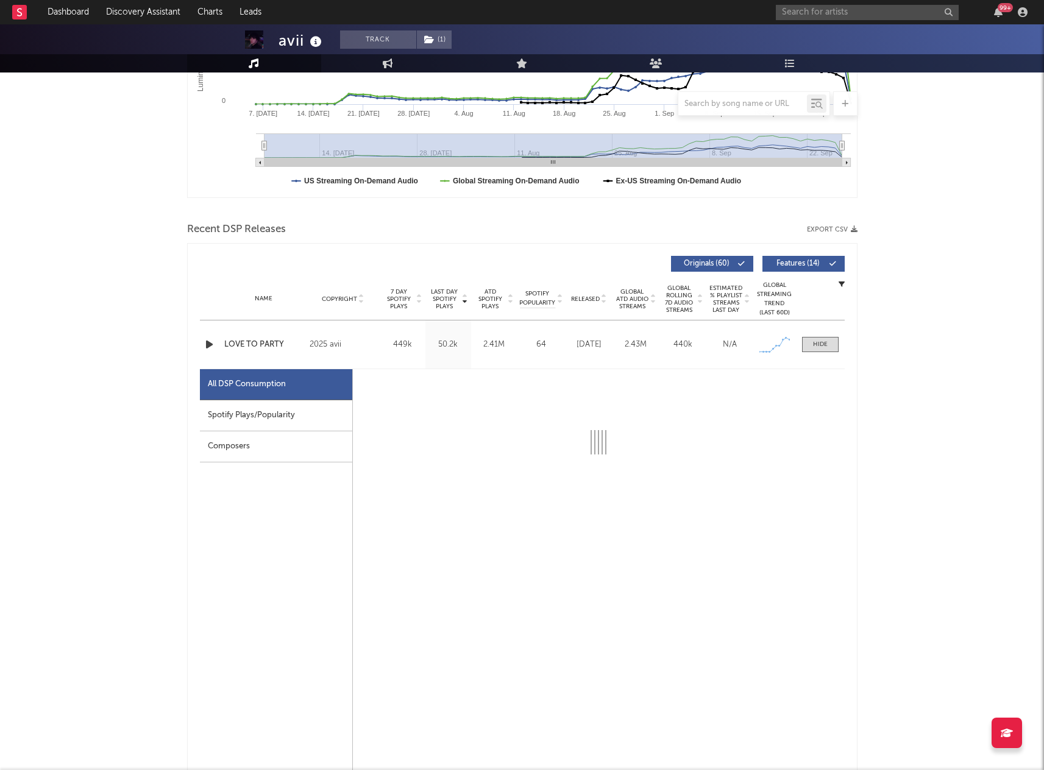
select select "1w"
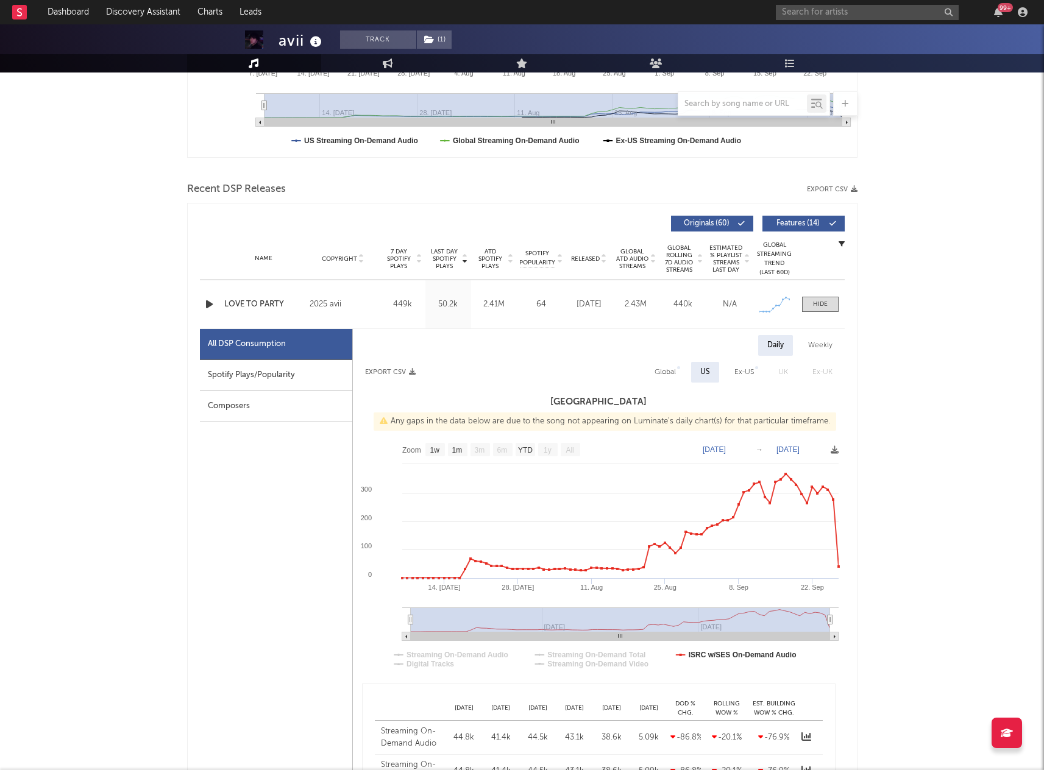
scroll to position [364, 0]
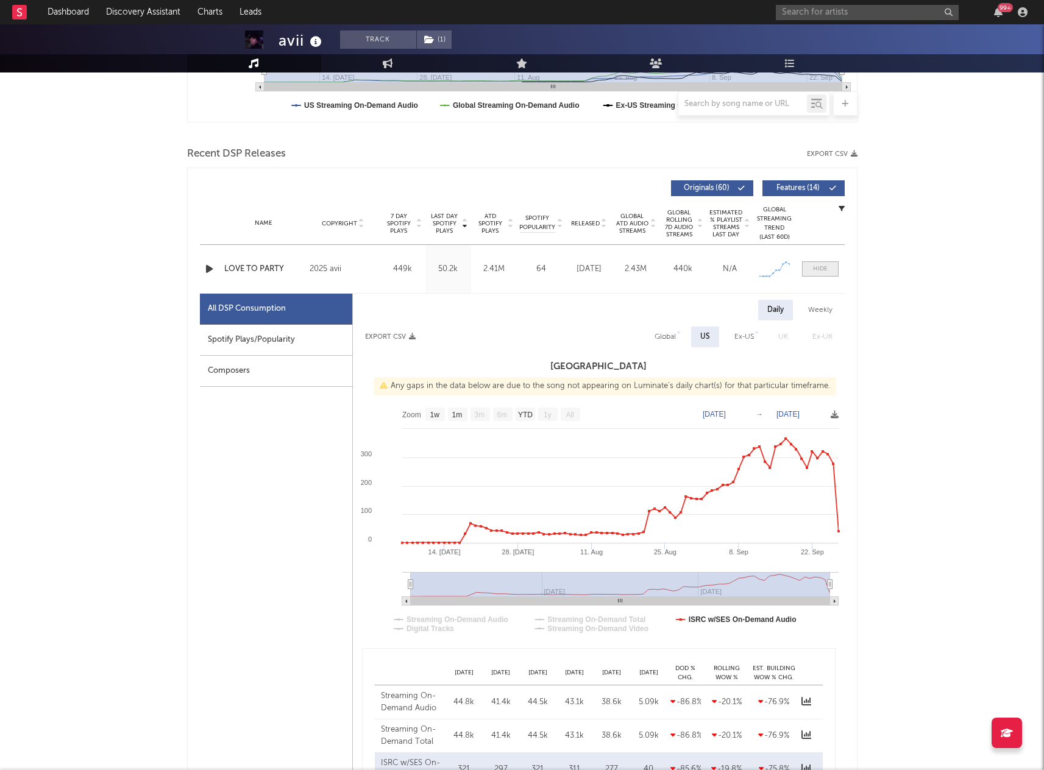
click at [823, 269] on div at bounding box center [820, 269] width 15 height 9
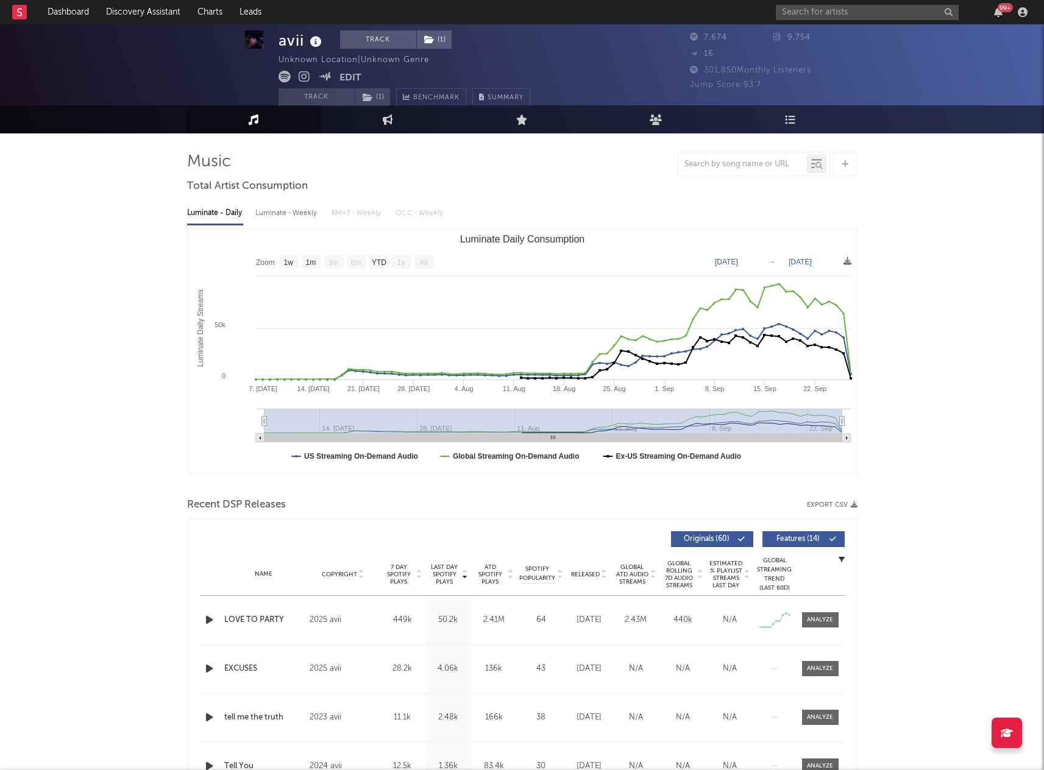
scroll to position [0, 0]
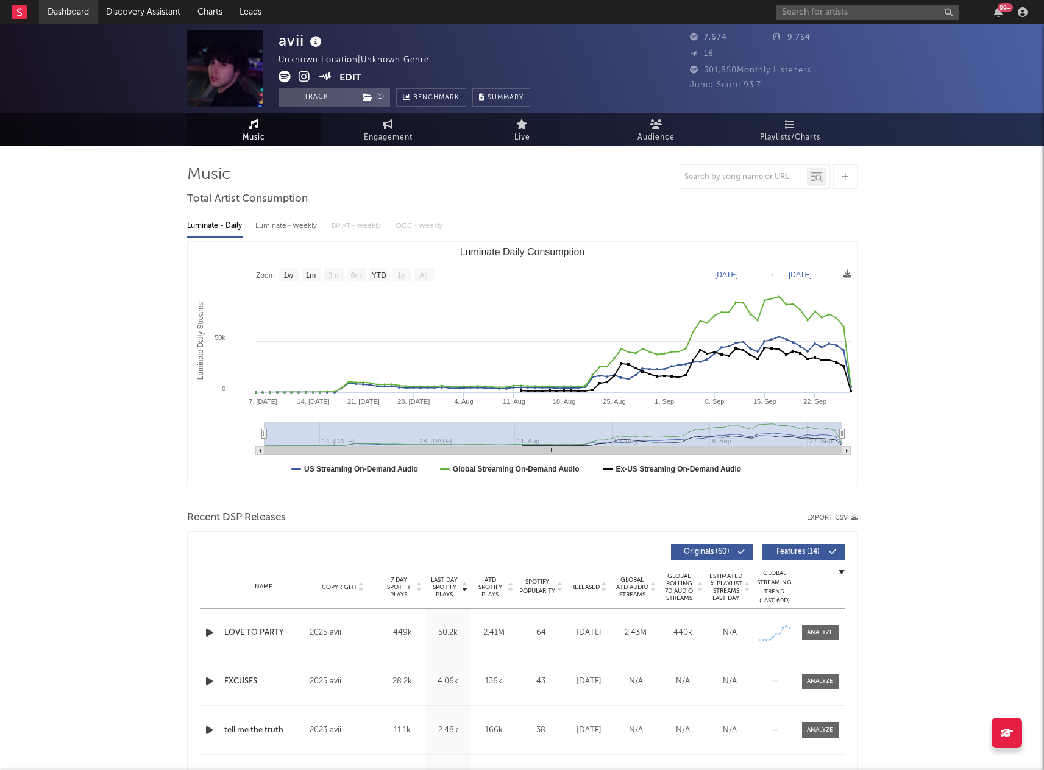
click at [70, 9] on link "Dashboard" at bounding box center [68, 12] width 59 height 24
